Goal: Check status: Check status

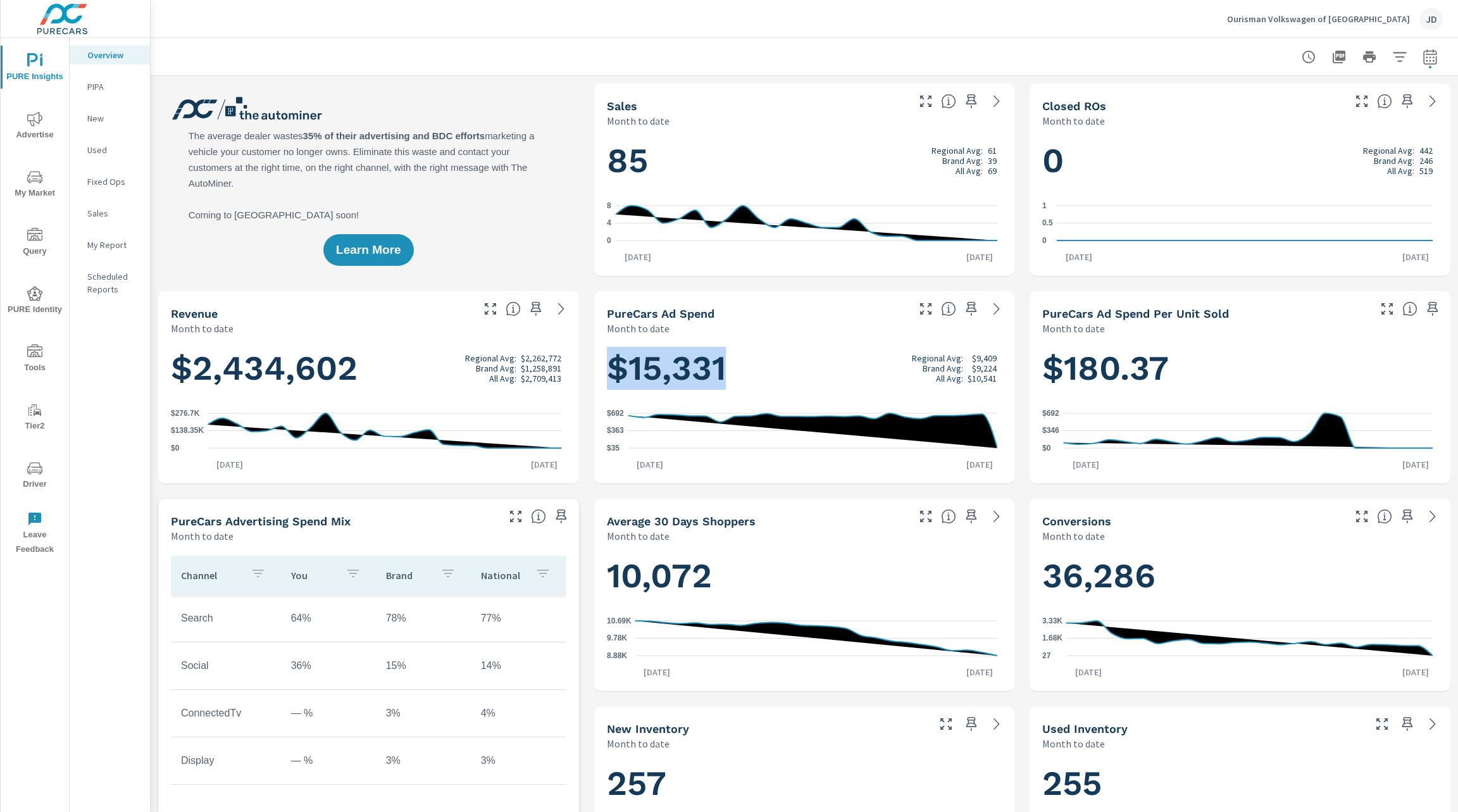
scroll to position [1, 0]
click at [35, 471] on icon "nav menu" at bounding box center [34, 468] width 15 height 15
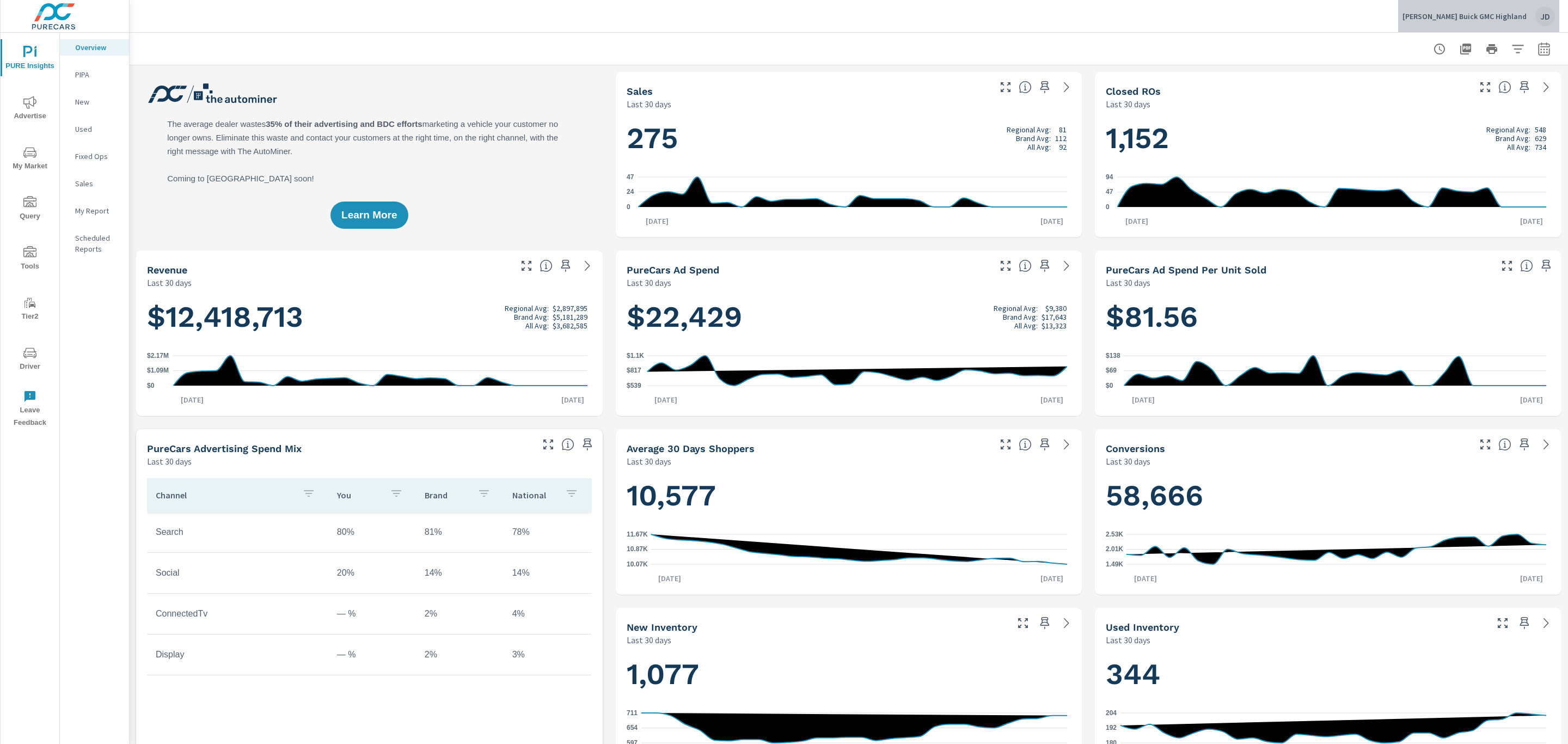
click at [1517, 17] on p "LaFontaine Buick GMC Highland" at bounding box center [1464, 16] width 124 height 10
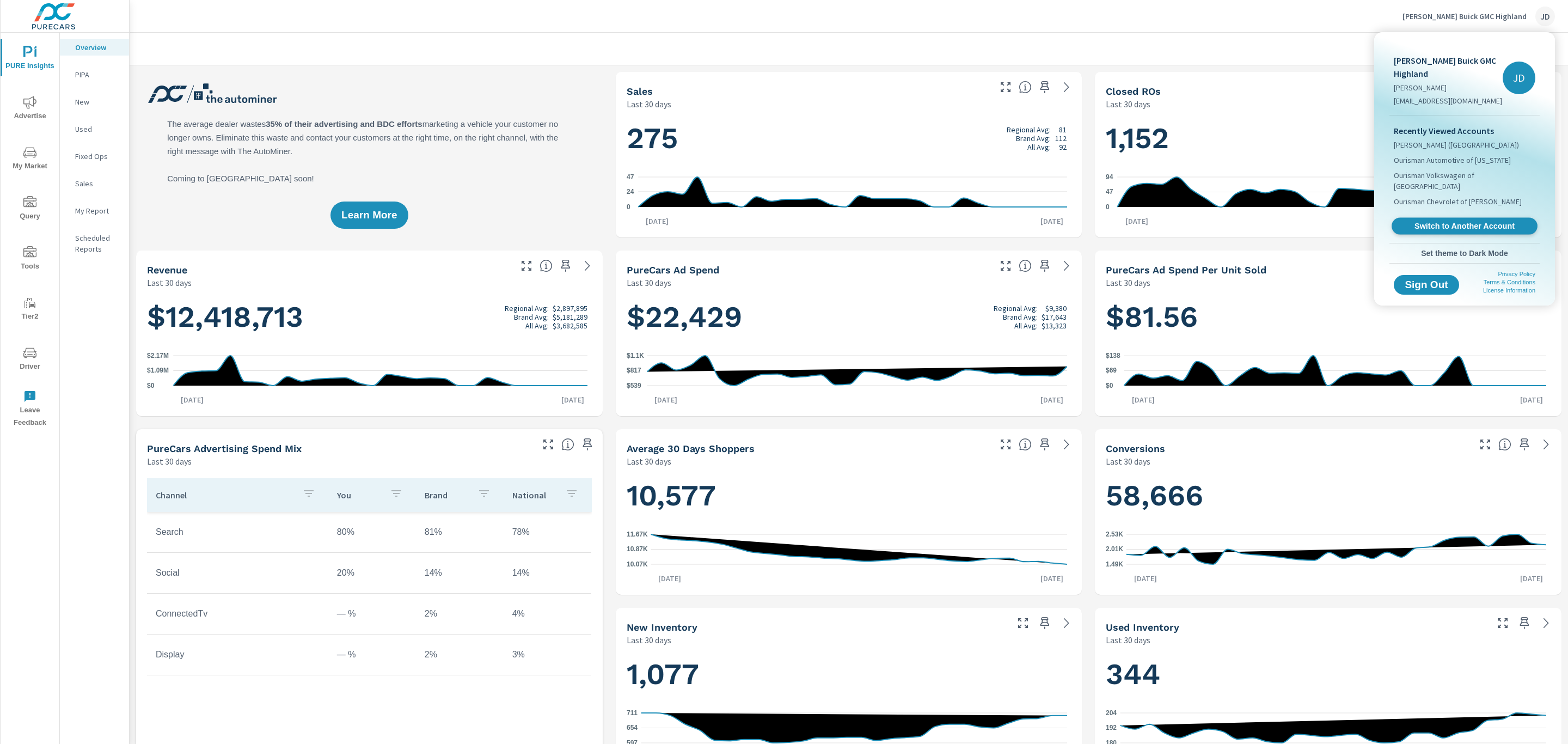
click at [1466, 221] on span "Switch to Another Account" at bounding box center [1464, 226] width 133 height 10
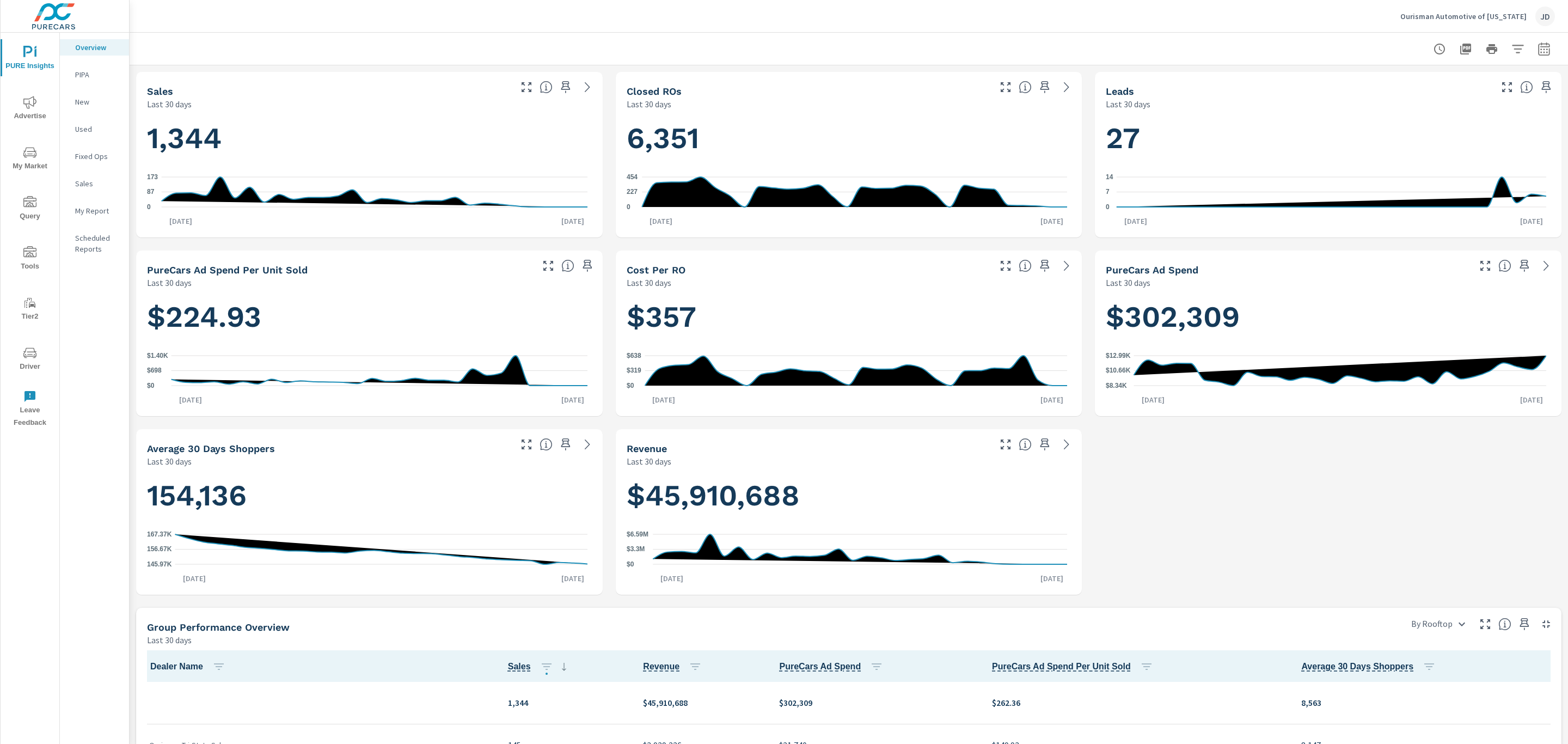
scroll to position [340, 0]
click at [1511, 44] on icon "button" at bounding box center [1517, 49] width 13 height 13
click at [1529, 54] on div at bounding box center [784, 372] width 1568 height 744
click at [1537, 43] on icon "button" at bounding box center [1543, 49] width 13 height 13
click at [1475, 98] on select "Custom [DATE] Last week Last 7 days Last 14 days Last 30 days Last 45 days Last…" at bounding box center [1444, 94] width 109 height 22
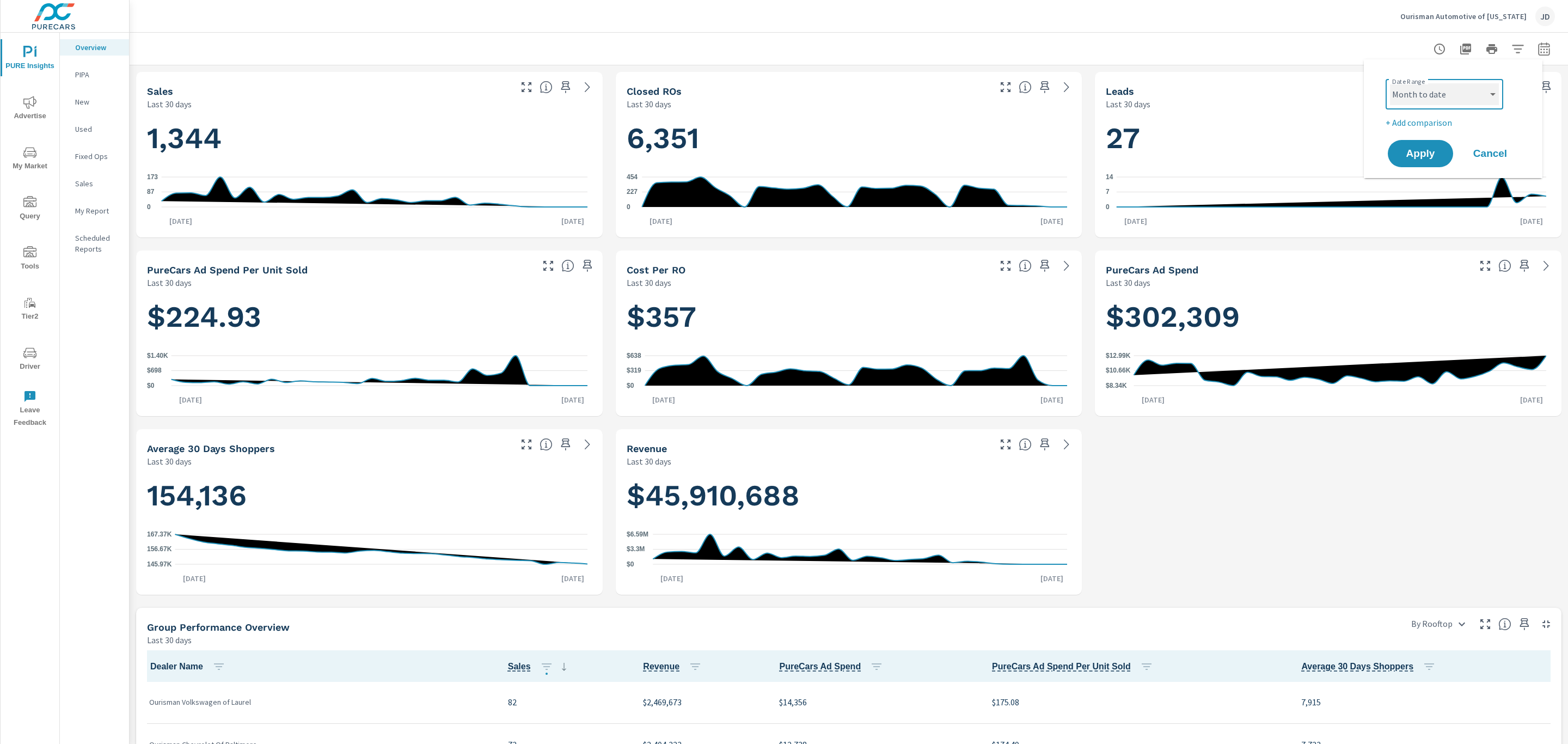
click at [1389, 83] on select "Custom [DATE] Last week Last 7 days Last 14 days Last 30 days Last 45 days Last…" at bounding box center [1444, 94] width 109 height 22
select select "Month to date"
click at [1414, 159] on span "Apply" at bounding box center [1420, 153] width 45 height 10
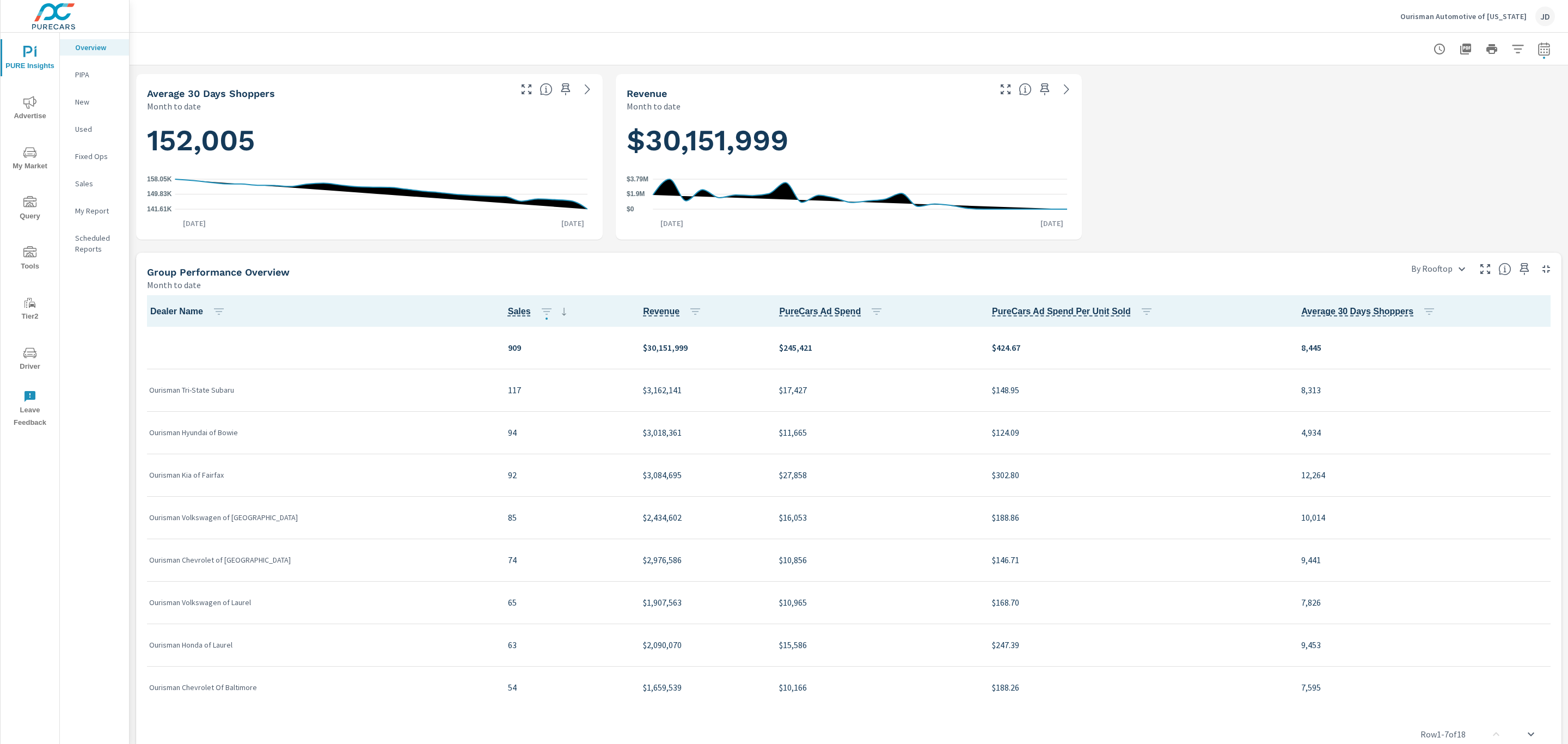
scroll to position [392, 0]
